Goal: Navigation & Orientation: Find specific page/section

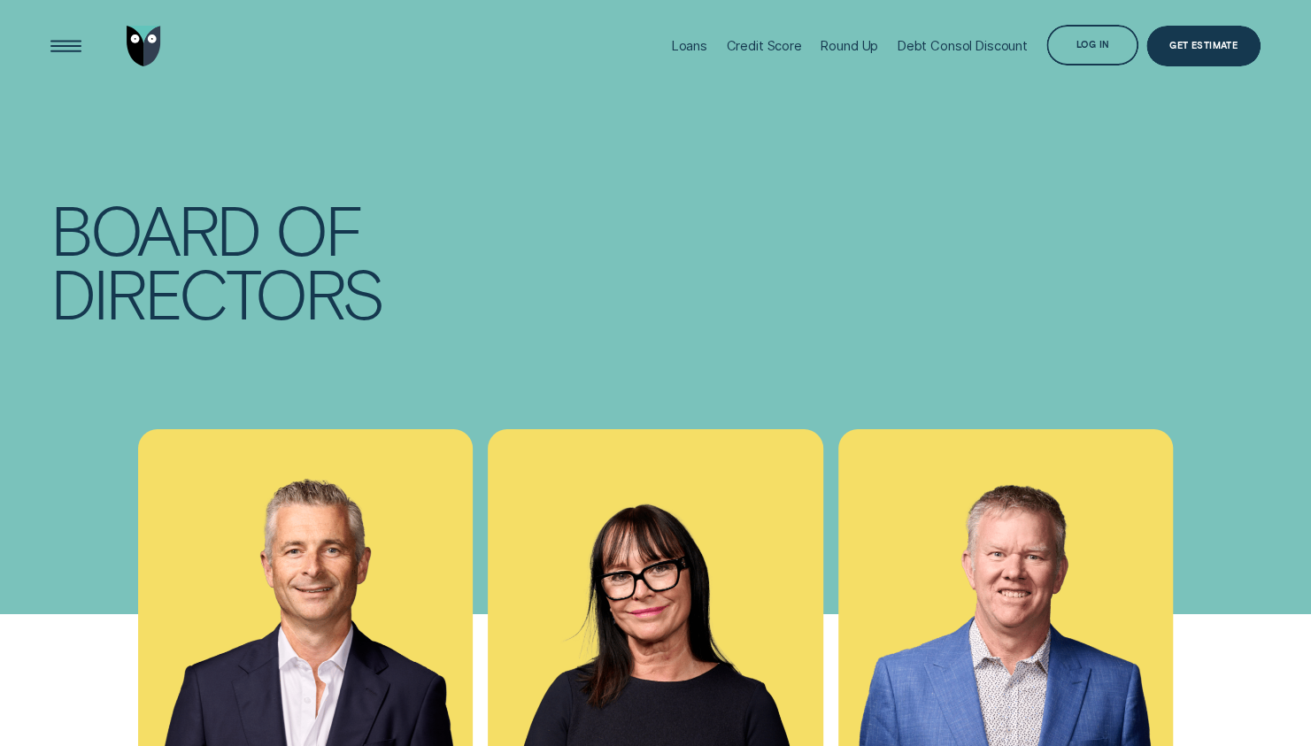
click at [769, 59] on div "Credit Score" at bounding box center [763, 46] width 75 height 92
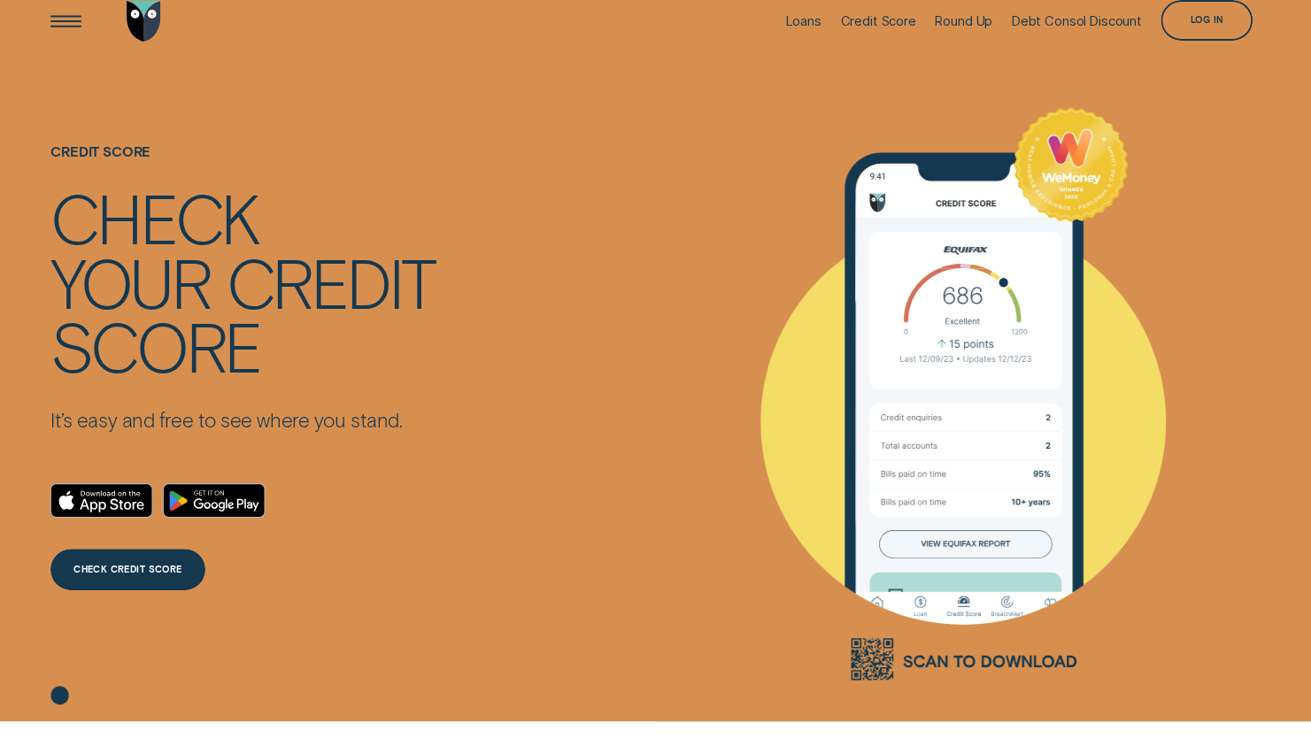
scroll to position [26, 0]
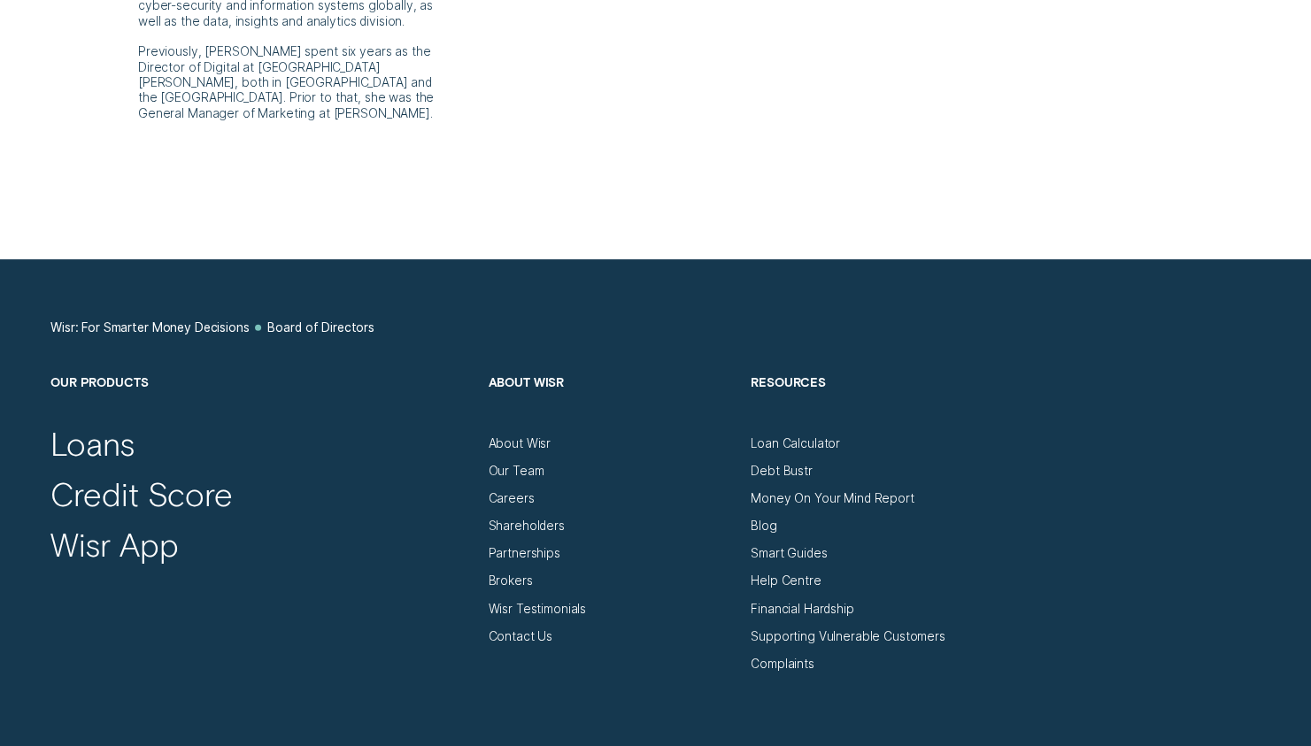
scroll to position [2216, 0]
